Goal: Task Accomplishment & Management: Complete application form

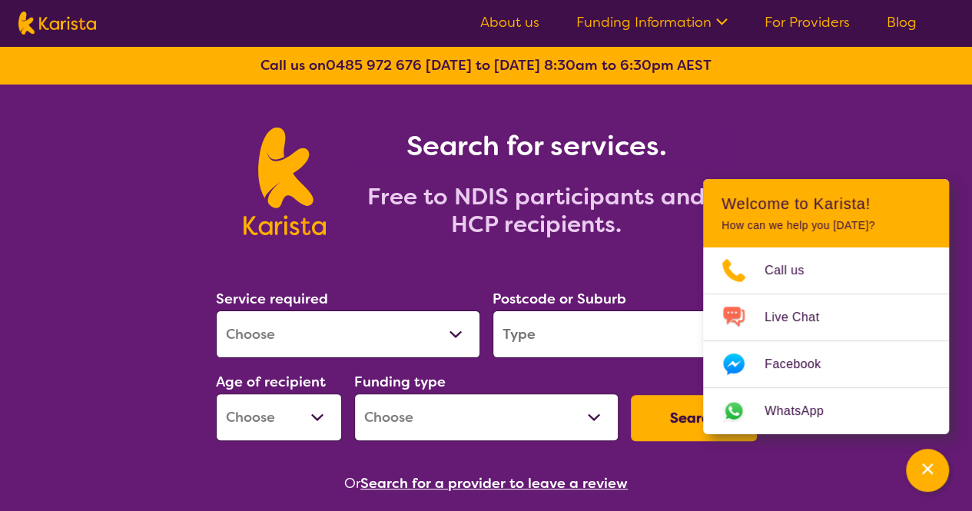
click at [461, 338] on select "Allied Health Assistant Assessment ([MEDICAL_DATA] or [MEDICAL_DATA]) Behaviour…" at bounding box center [348, 335] width 264 height 48
click at [929, 467] on icon "Channel Menu" at bounding box center [927, 468] width 11 height 11
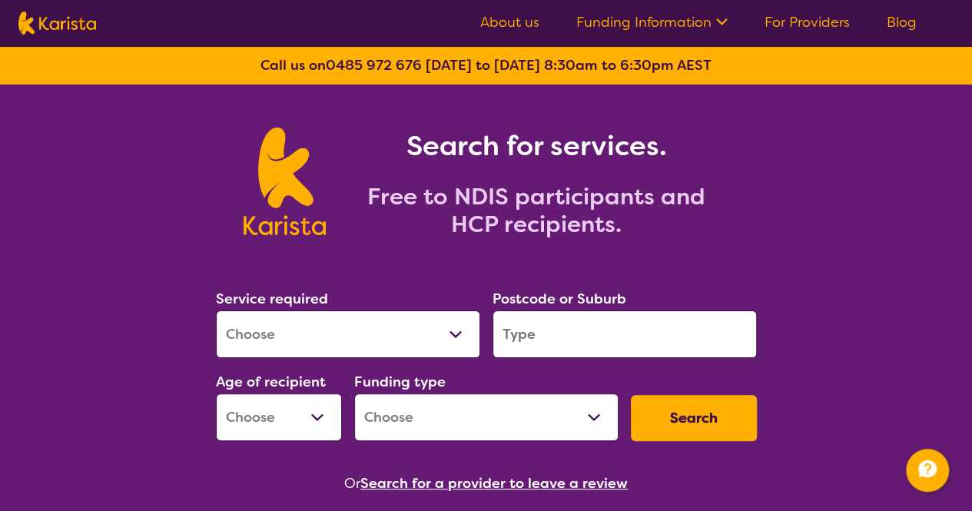
click at [444, 340] on select "Allied Health Assistant Assessment ([MEDICAL_DATA] or [MEDICAL_DATA]) Behaviour…" at bounding box center [348, 335] width 264 height 48
select select "Exercise physiology"
click at [216, 311] on select "Allied Health Assistant Assessment ([MEDICAL_DATA] or [MEDICAL_DATA]) Behaviour…" at bounding box center [348, 335] width 264 height 48
click at [553, 335] on input "search" at bounding box center [625, 335] width 264 height 48
type input "5169"
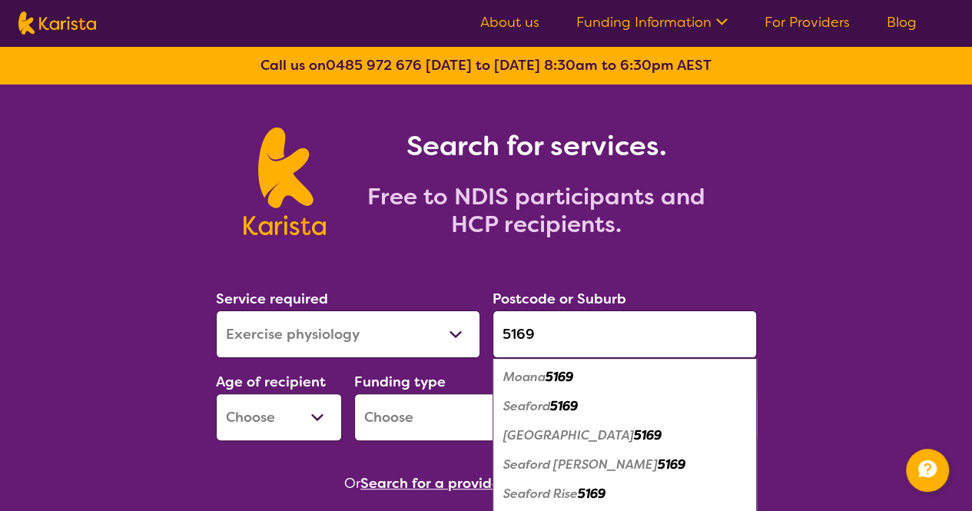
click at [314, 417] on select "Early Childhood - 0 to 9 Child - 10 to 11 Adolescent - 12 to 17 Adult - 18 to 6…" at bounding box center [279, 418] width 126 height 48
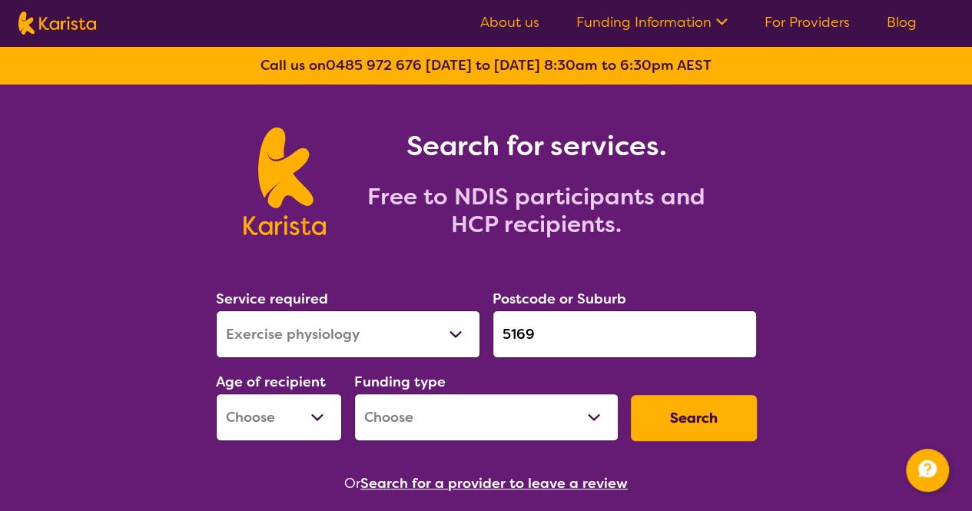
select select "EC"
click at [216, 394] on select "Early Childhood - 0 to 9 Child - 10 to 11 Adolescent - 12 to 17 Adult - 18 to 6…" at bounding box center [279, 418] width 126 height 48
click at [478, 421] on select "Home Care Package (HCP) National Disability Insurance Scheme (NDIS) I don't know" at bounding box center [486, 418] width 264 height 48
select select "NDIS"
click at [354, 394] on select "Home Care Package (HCP) National Disability Insurance Scheme (NDIS) I don't know" at bounding box center [486, 418] width 264 height 48
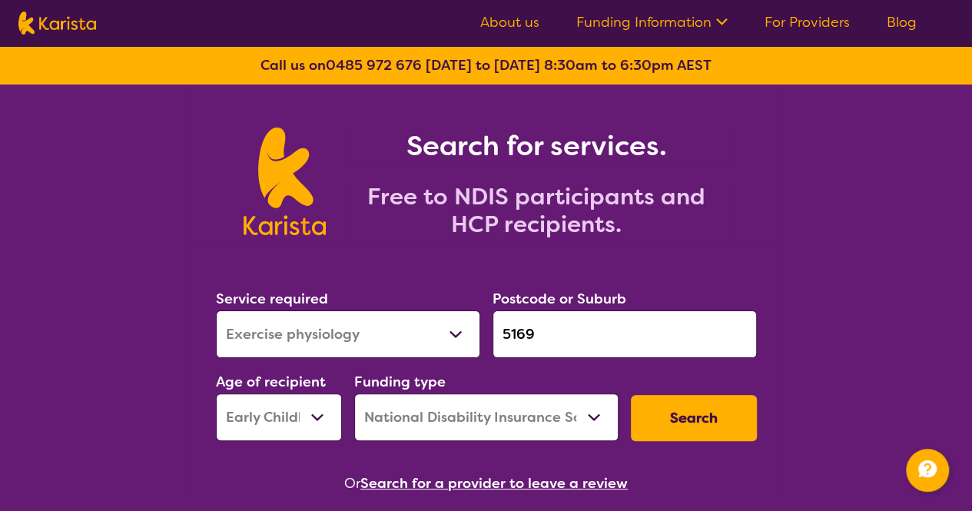
click at [696, 422] on button "Search" at bounding box center [694, 418] width 126 height 46
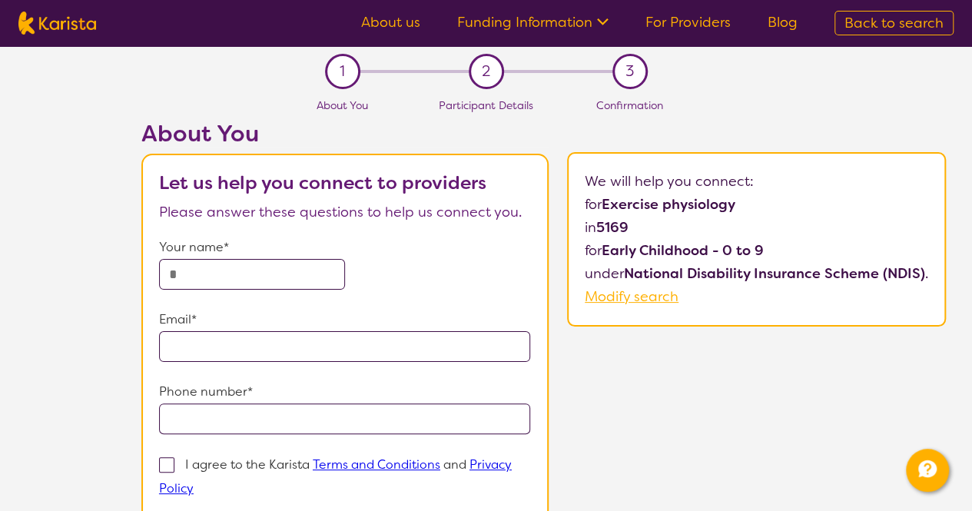
select select "Exercise physiology"
select select "EC"
select select "NDIS"
